Goal: Transaction & Acquisition: Purchase product/service

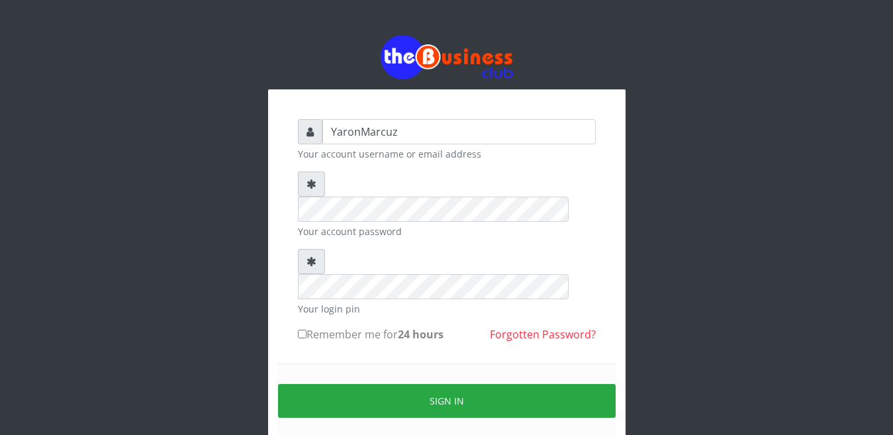
click at [304, 329] on input "Remember me for 24 hours" at bounding box center [302, 333] width 9 height 9
checkbox input "true"
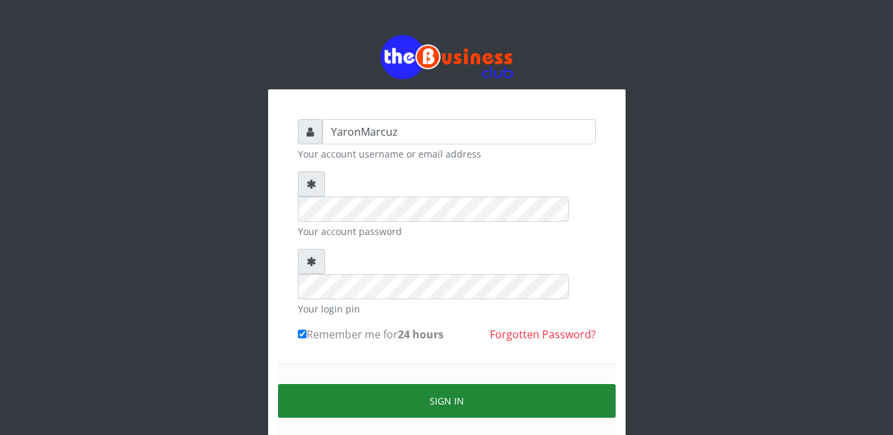
click at [365, 384] on button "Sign in" at bounding box center [446, 401] width 337 height 34
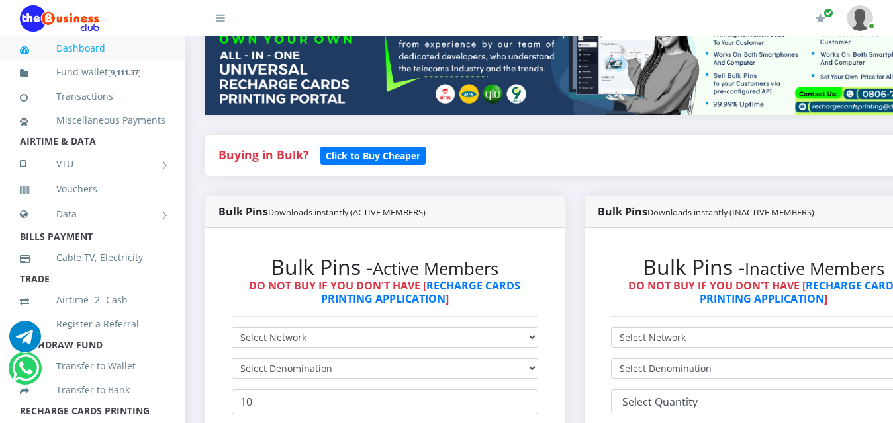
scroll to position [265, 0]
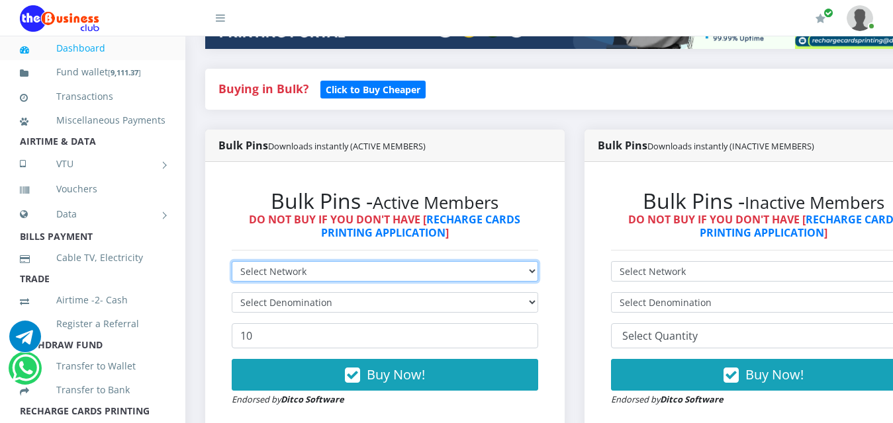
click at [331, 261] on select "Select Network MTN Globacom 9Mobile Airtel" at bounding box center [385, 271] width 306 height 21
select select "MTN"
click at [232, 261] on select "Select Network MTN Globacom 9Mobile Airtel" at bounding box center [385, 271] width 306 height 21
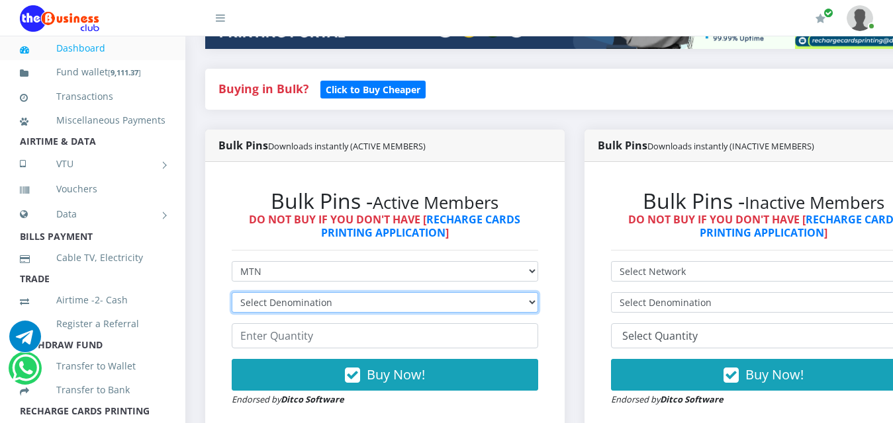
click at [298, 292] on select "Select Denomination MTN NGN100 - ₦96.99 MTN NGN200 - ₦193.98 MTN NGN400 - ₦387.…" at bounding box center [385, 302] width 306 height 21
select select "96.99-100"
click at [232, 292] on select "Select Denomination MTN NGN100 - ₦96.99 MTN NGN200 - ₦193.98 MTN NGN400 - ₦387.…" at bounding box center [385, 302] width 306 height 21
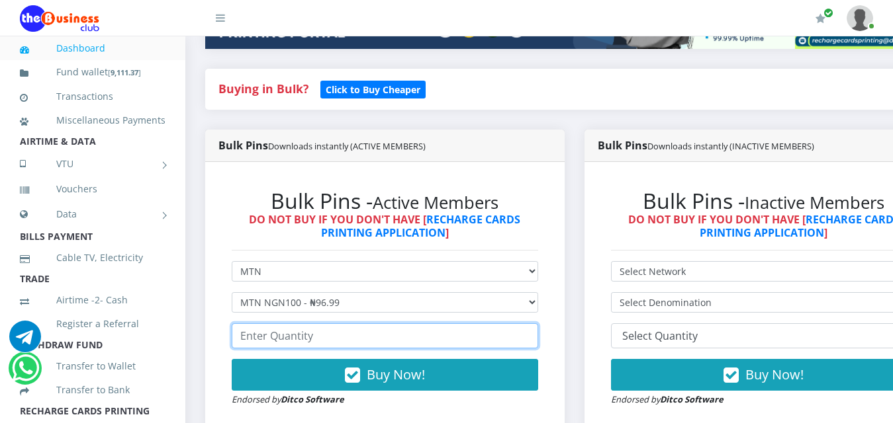
click at [307, 327] on input "number" at bounding box center [385, 336] width 306 height 25
click at [538, 324] on input "94" at bounding box center [385, 336] width 306 height 25
click at [538, 329] on input "93" at bounding box center [385, 336] width 306 height 25
click at [538, 329] on input "92" at bounding box center [385, 336] width 306 height 25
click at [538, 329] on input "91" at bounding box center [385, 336] width 306 height 25
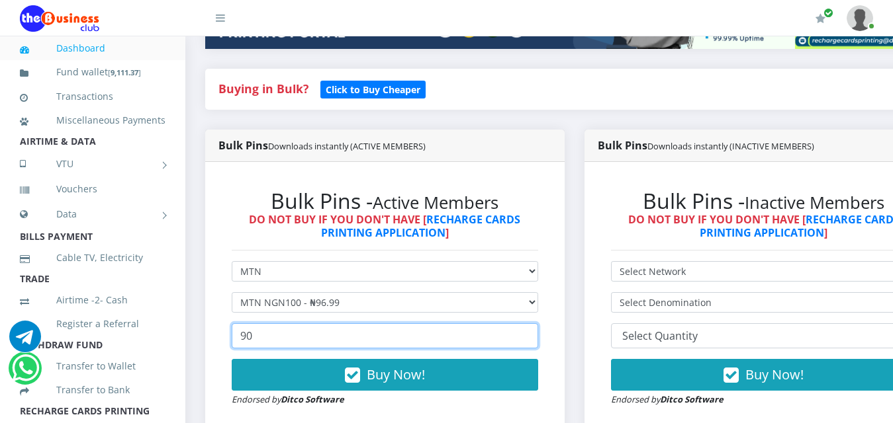
click at [538, 329] on input "90" at bounding box center [385, 336] width 306 height 25
click at [538, 329] on input "89" at bounding box center [385, 336] width 306 height 25
type input "88"
click at [538, 329] on input "88" at bounding box center [385, 336] width 306 height 25
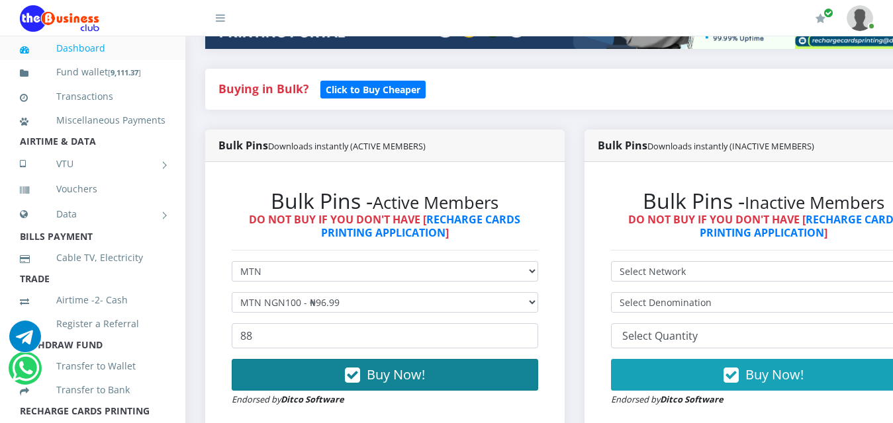
click at [337, 365] on button "Buy Now!" at bounding box center [385, 375] width 306 height 32
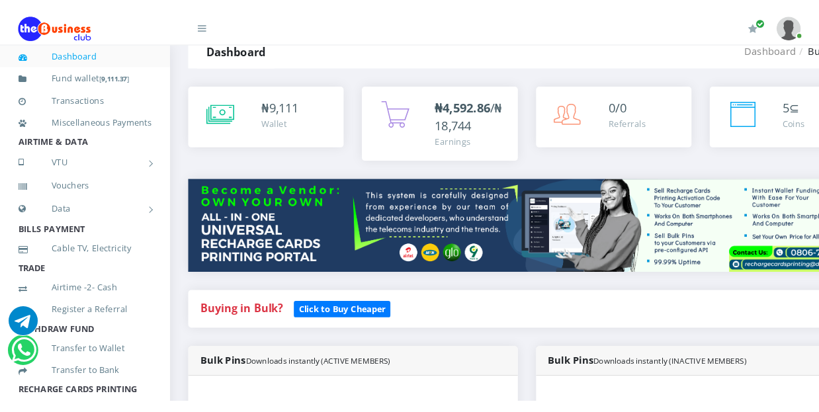
scroll to position [0, 0]
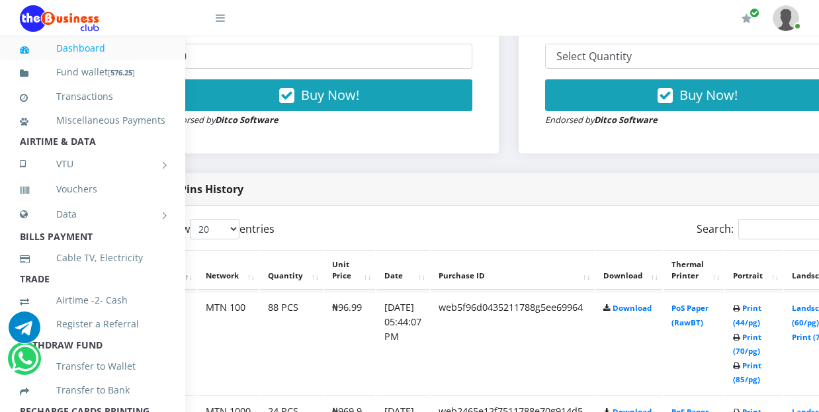
scroll to position [545, 81]
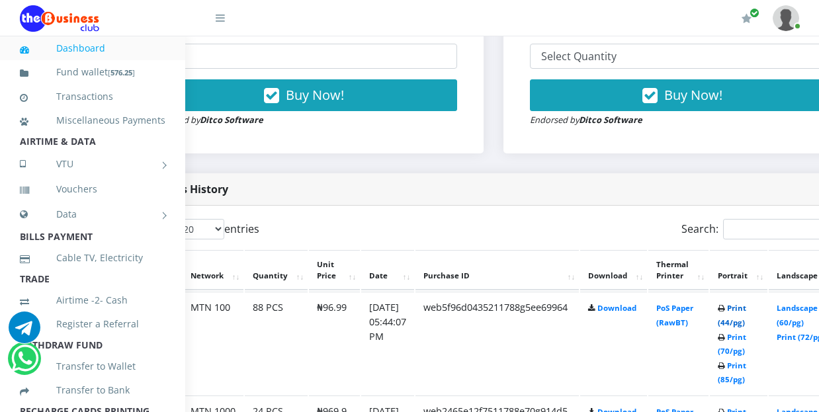
click at [746, 303] on link "Print (44/pg)" at bounding box center [732, 315] width 28 height 24
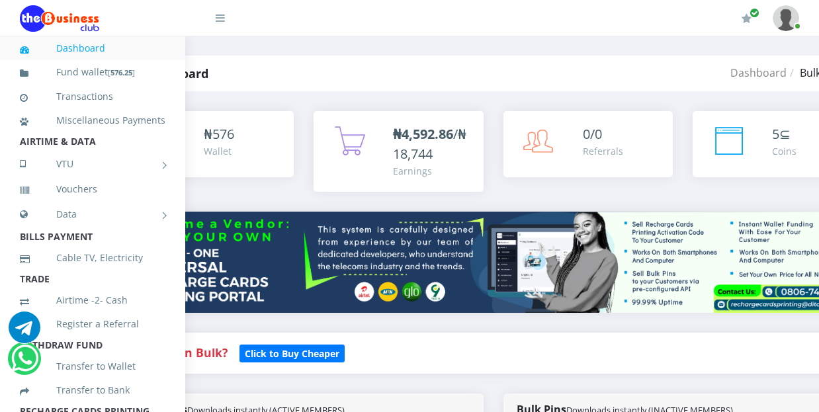
scroll to position [0, 81]
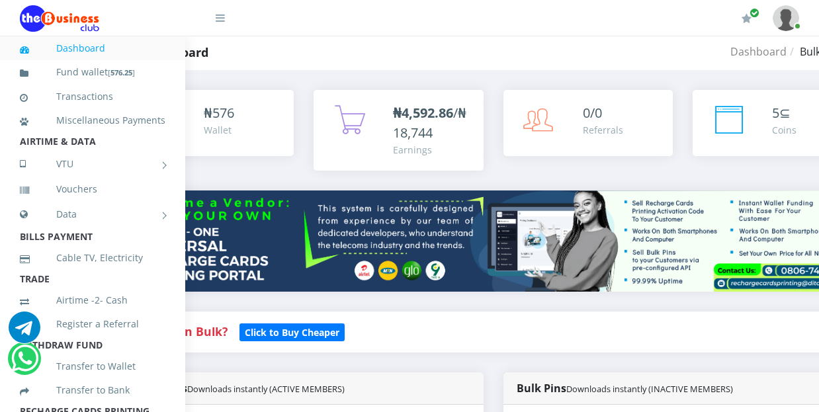
scroll to position [0, 81]
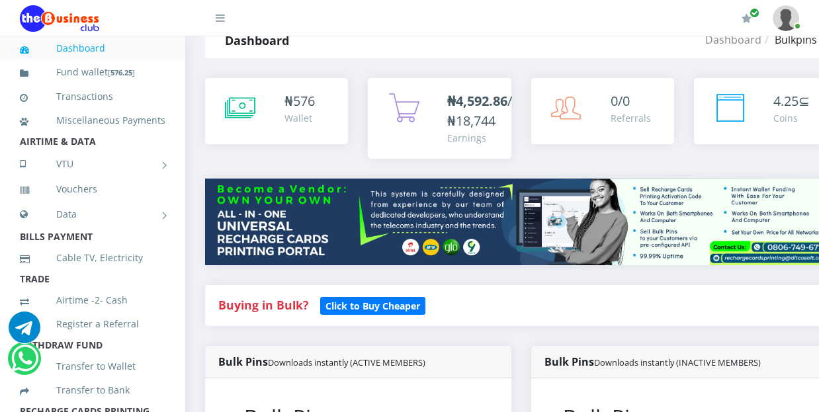
scroll to position [66, 0]
